Goal: Find specific page/section: Find specific page/section

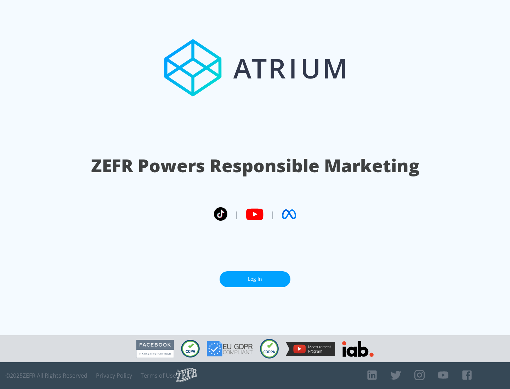
click at [255, 276] on link "Log In" at bounding box center [254, 280] width 71 height 16
